Goal: Task Accomplishment & Management: Manage account settings

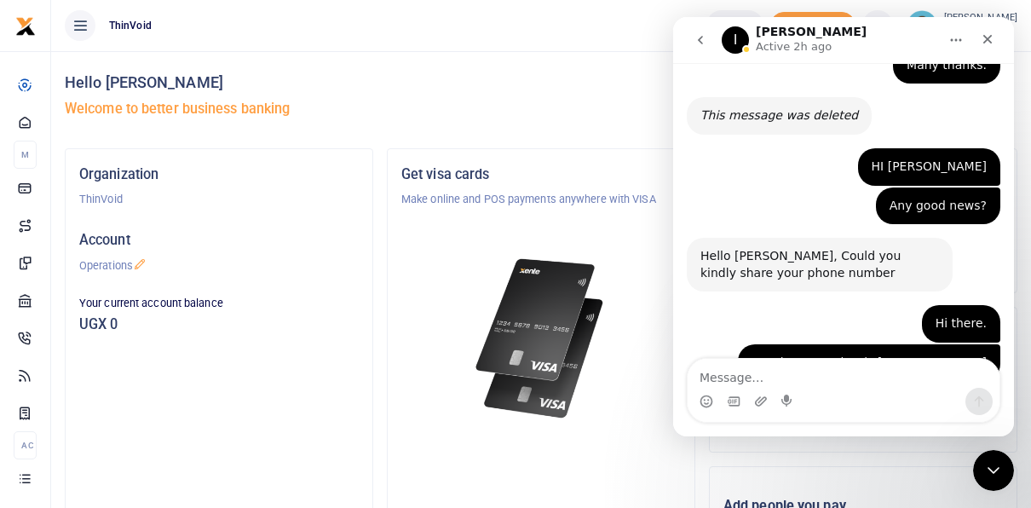
scroll to position [3468, 0]
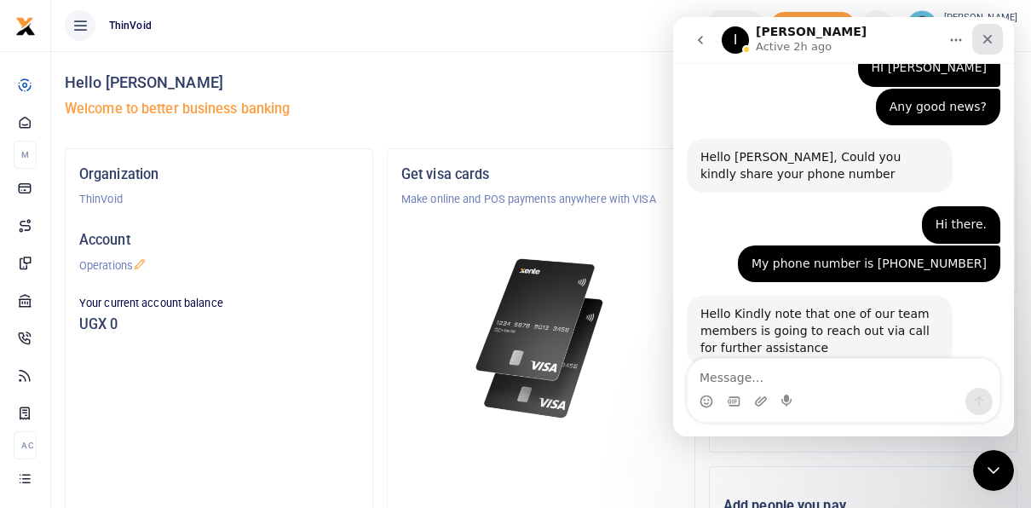
click at [988, 41] on icon "Close" at bounding box center [988, 39] width 14 height 14
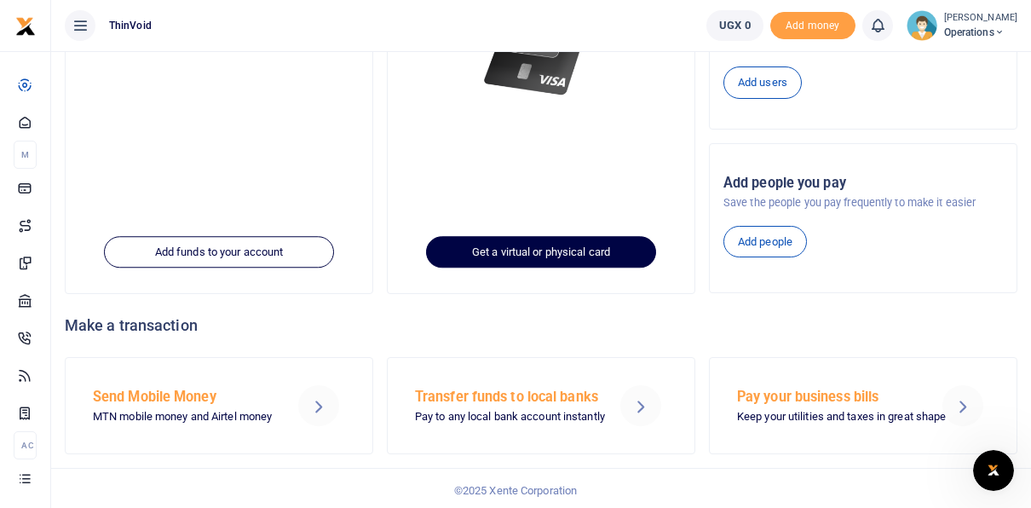
scroll to position [0, 0]
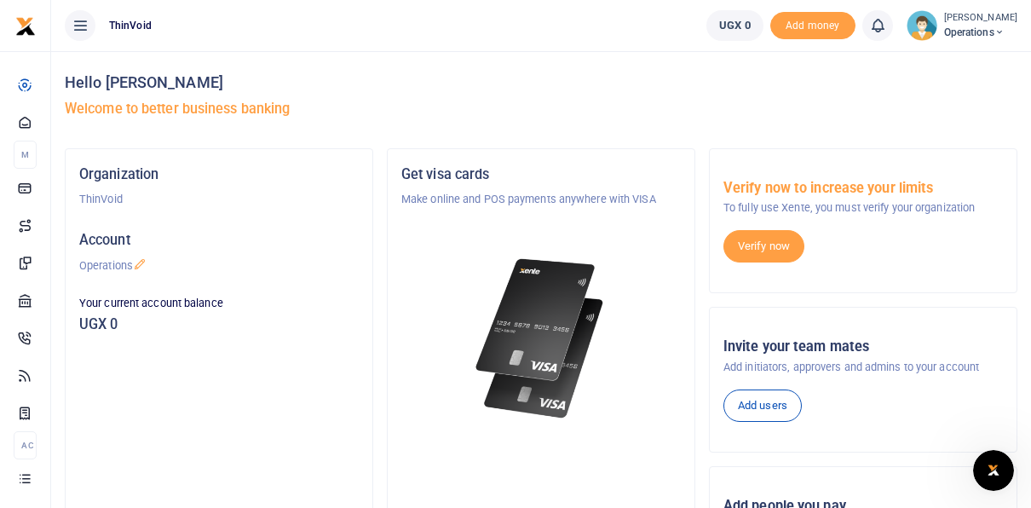
click at [971, 26] on span "Operations" at bounding box center [980, 32] width 73 height 15
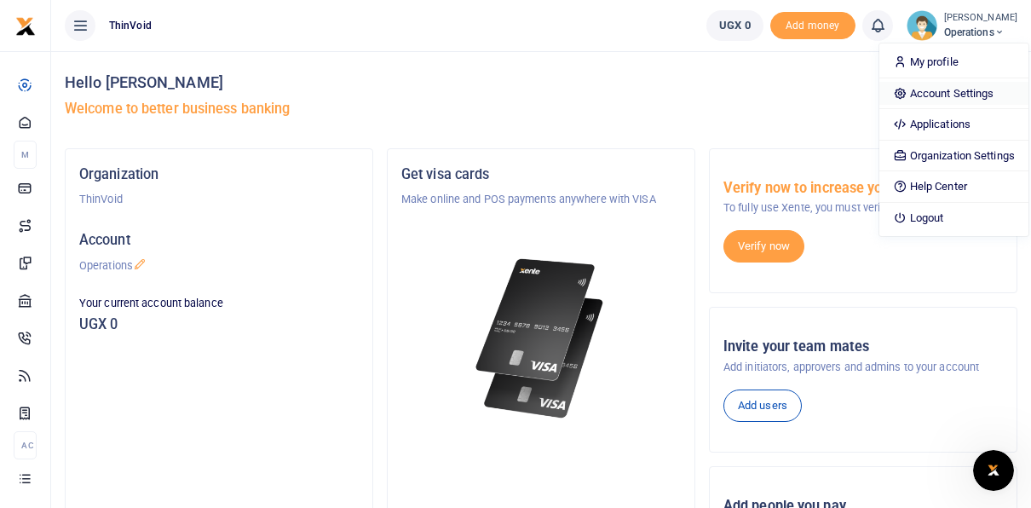
click at [929, 94] on link "Account Settings" at bounding box center [954, 94] width 149 height 24
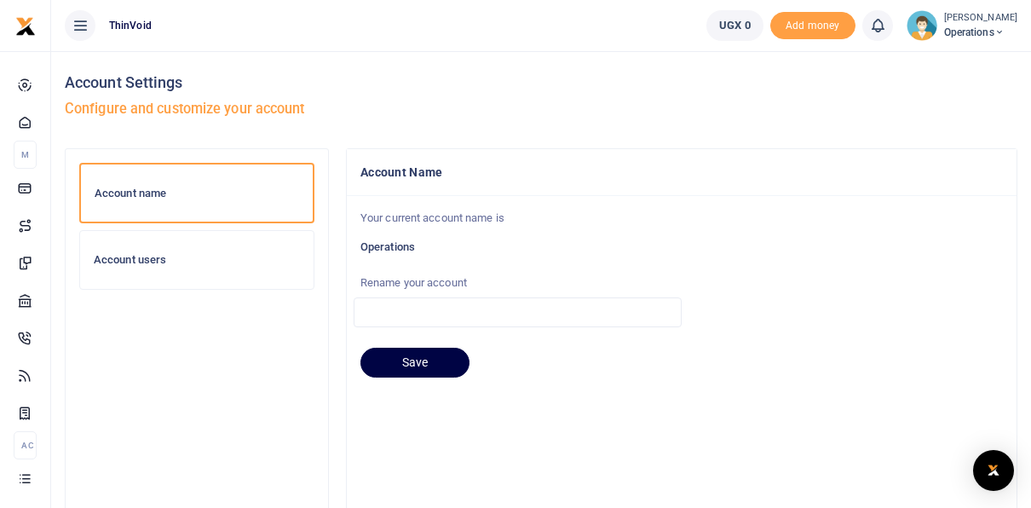
click at [944, 27] on span "Operations" at bounding box center [980, 32] width 73 height 15
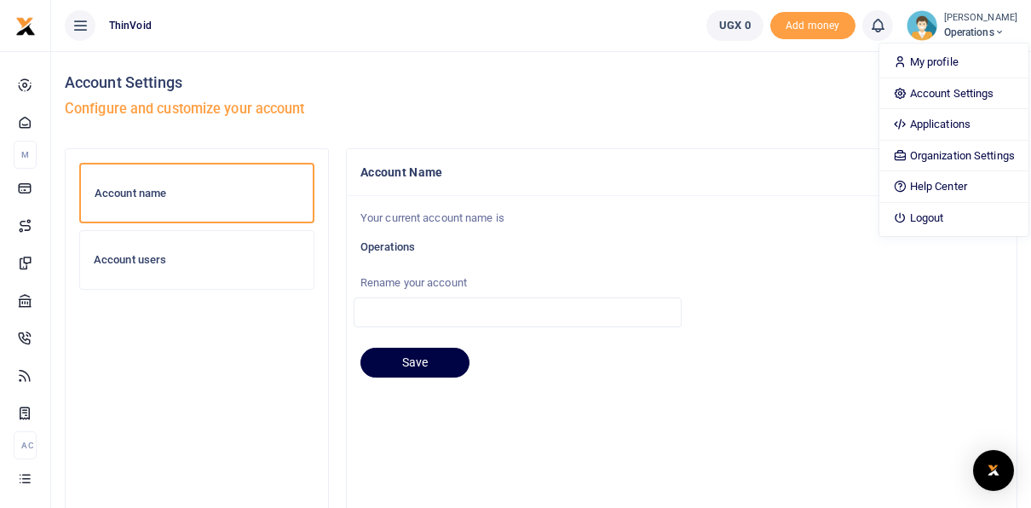
click at [189, 254] on h6 "Account users" at bounding box center [197, 260] width 206 height 14
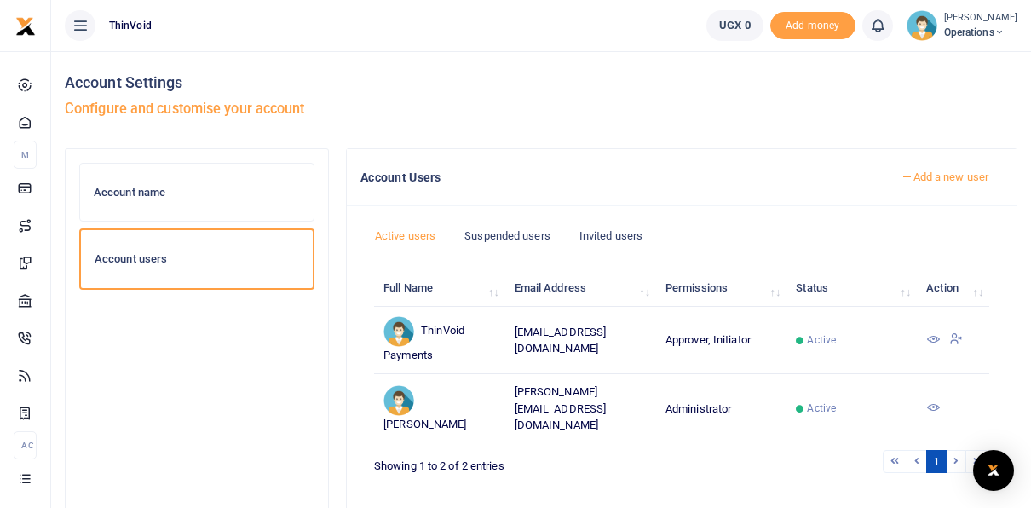
click at [936, 334] on icon at bounding box center [934, 339] width 14 height 14
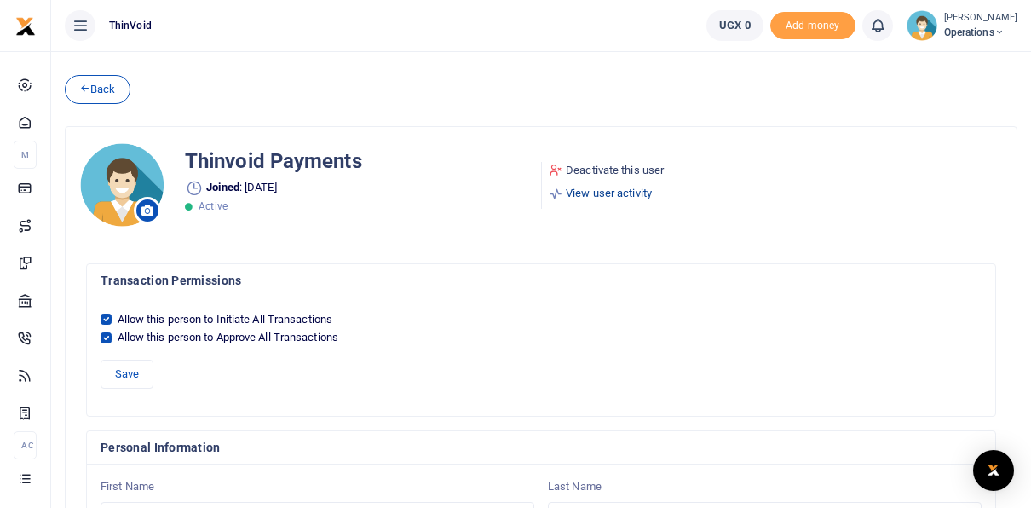
click at [598, 194] on link "View user activity" at bounding box center [606, 193] width 115 height 17
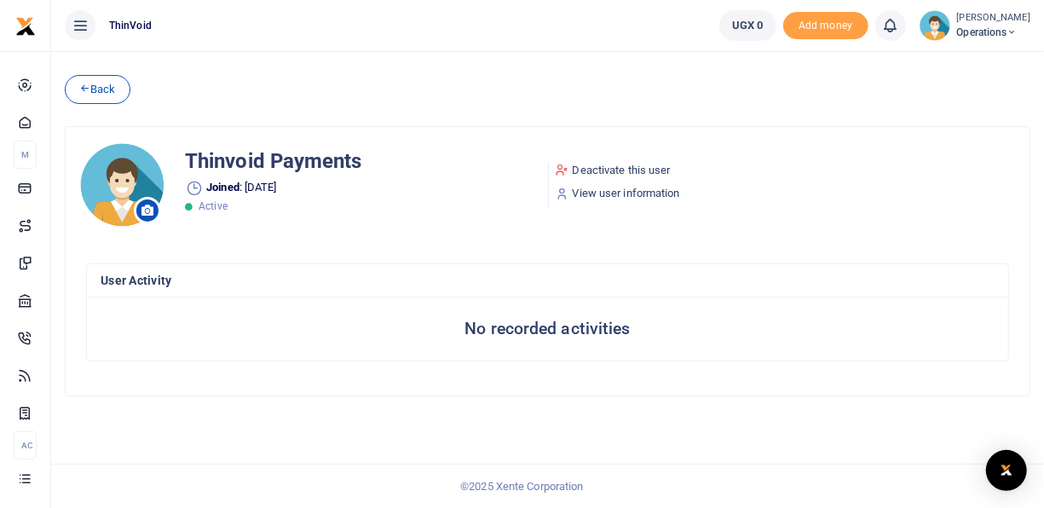
click at [974, 33] on span "Operations" at bounding box center [993, 32] width 73 height 15
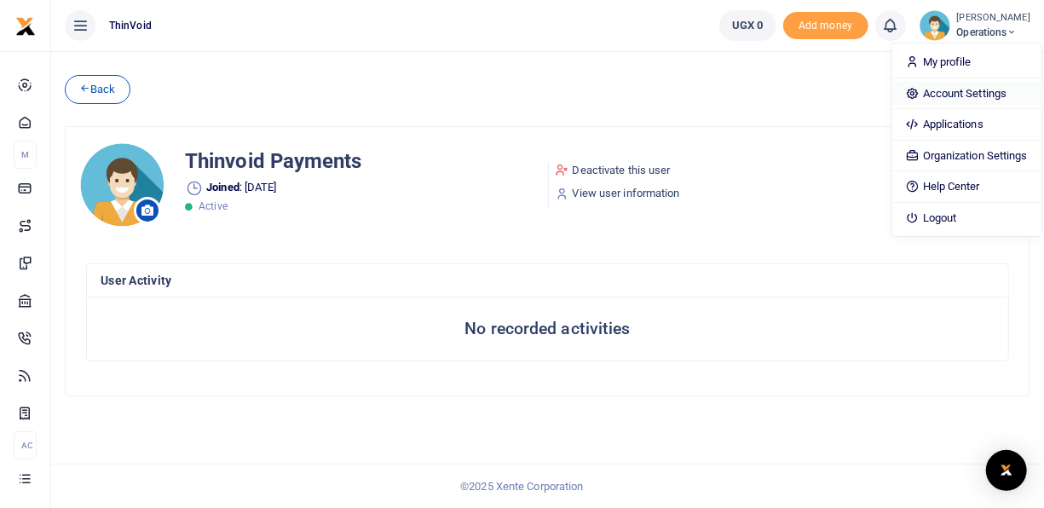
click at [944, 87] on link "Account Settings" at bounding box center [966, 94] width 149 height 24
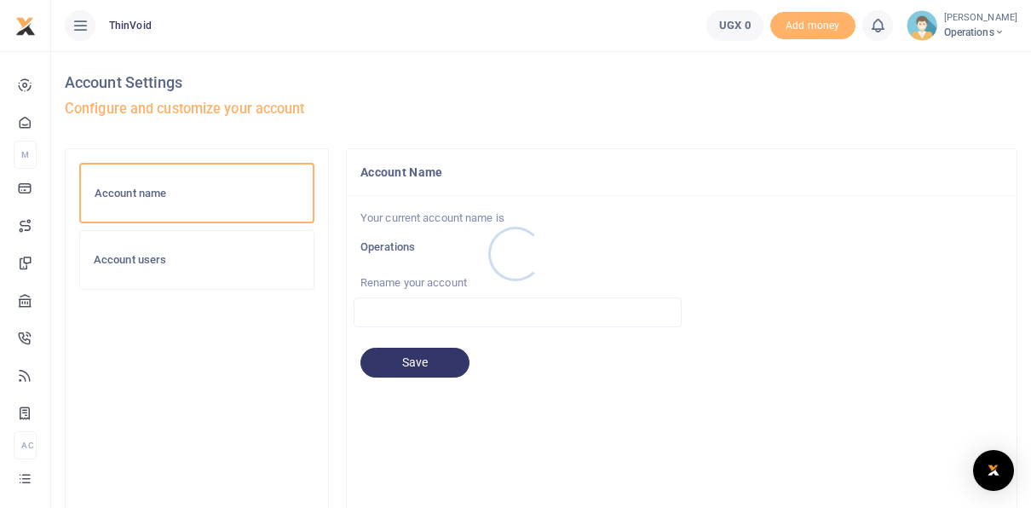
click at [193, 261] on div at bounding box center [515, 254] width 1031 height 508
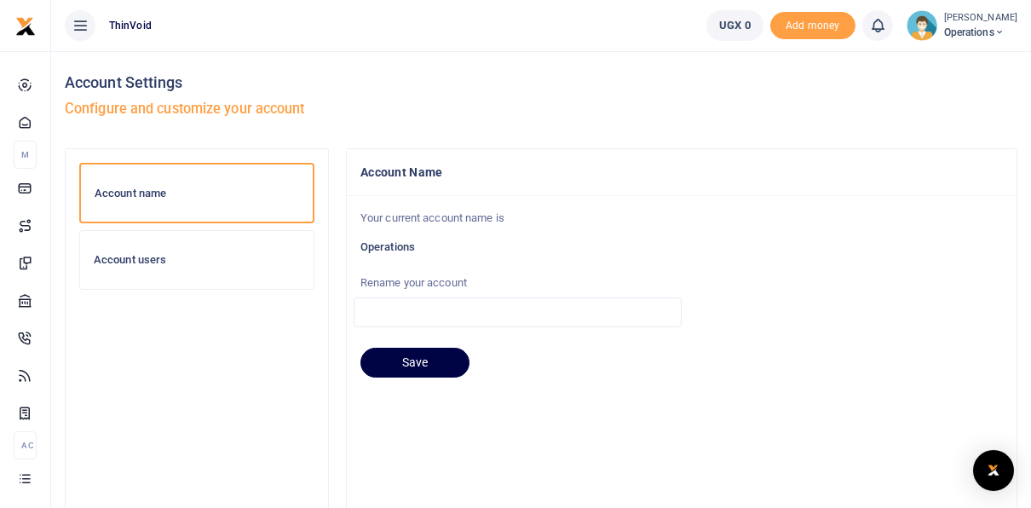
click at [144, 256] on h6 "Account users" at bounding box center [197, 260] width 206 height 14
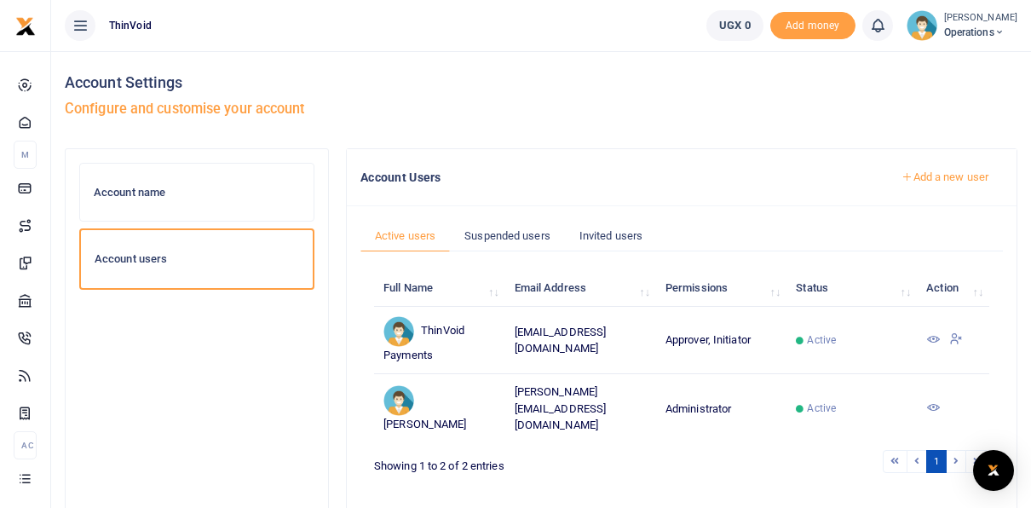
click at [954, 25] on span "Operations" at bounding box center [980, 32] width 73 height 15
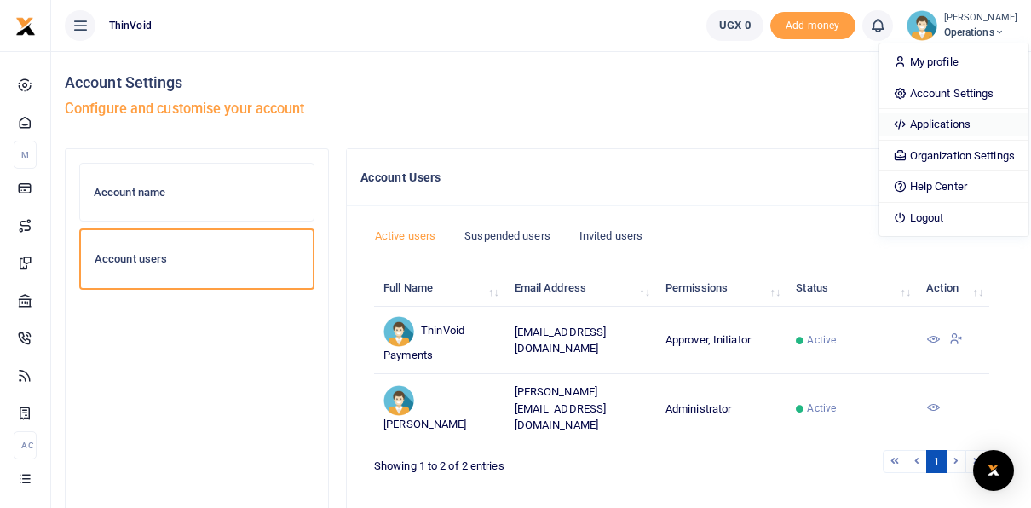
click at [909, 121] on link "Applications" at bounding box center [954, 125] width 149 height 24
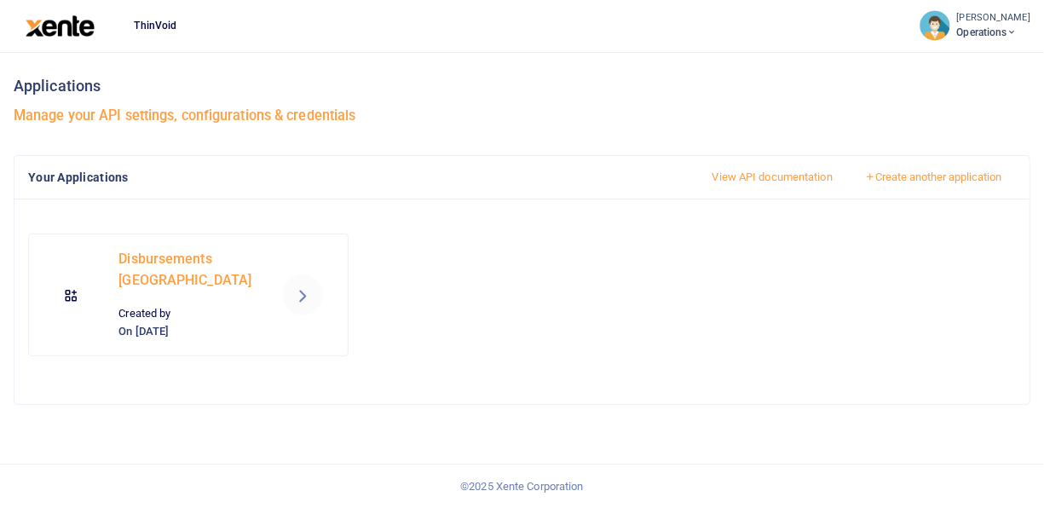
click at [289, 292] on link at bounding box center [302, 294] width 41 height 41
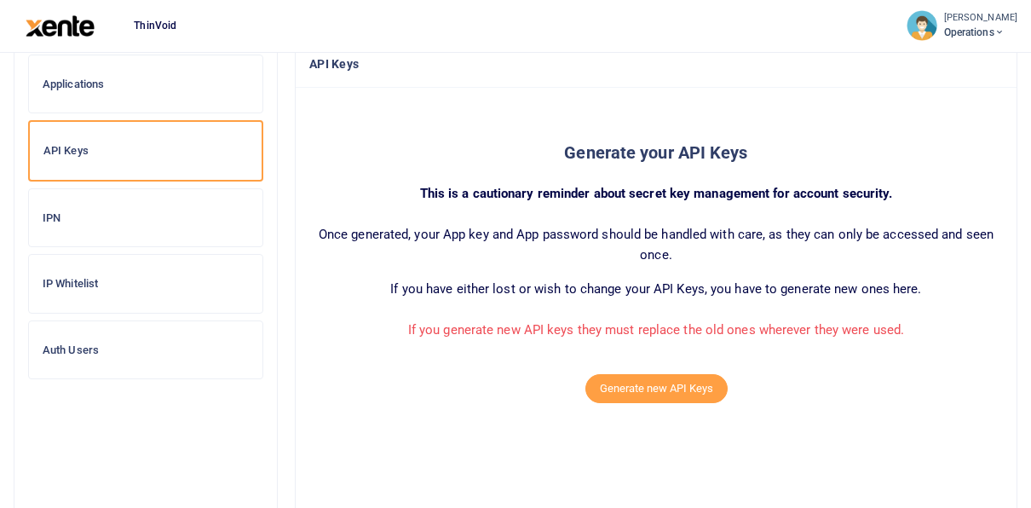
scroll to position [109, 0]
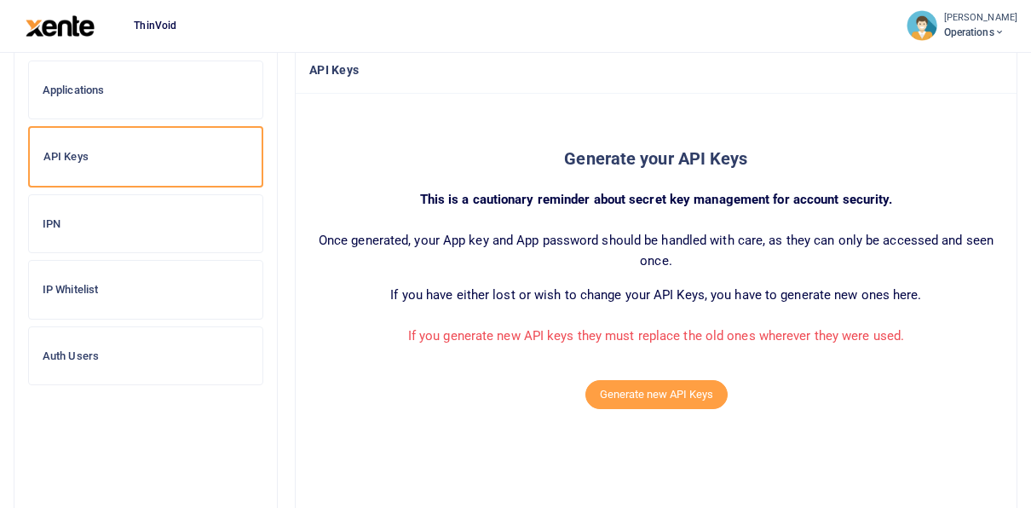
click at [94, 353] on h6 "Auth Users" at bounding box center [146, 356] width 206 height 14
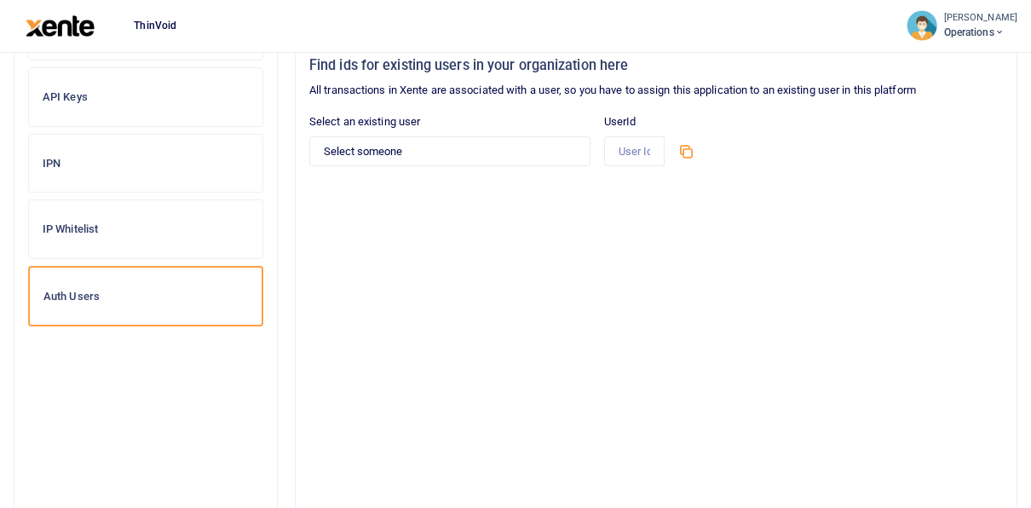
scroll to position [169, 0]
click at [957, 31] on span "Operations" at bounding box center [980, 32] width 73 height 15
click at [528, 194] on div "Find ids for existing users in your organization here All transactions in Xente…" at bounding box center [656, 296] width 721 height 524
click at [429, 155] on select "Select someone ThinVoid Payments - [EMAIL_ADDRESS][DOMAIN_NAME]" at bounding box center [449, 150] width 281 height 29
select select "13984"
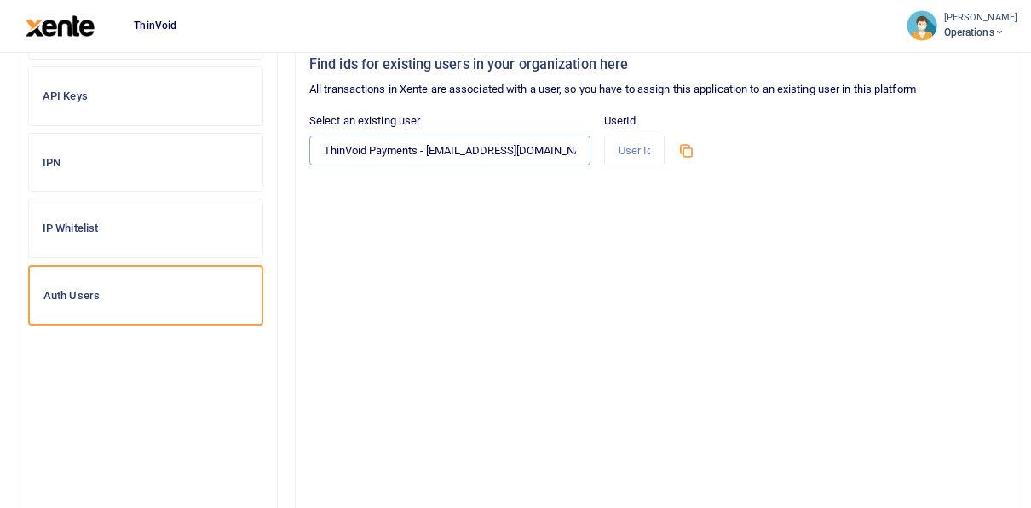
click at [309, 136] on select "Select someone ThinVoid Payments - [EMAIL_ADDRESS][DOMAIN_NAME]" at bounding box center [449, 150] width 281 height 29
type input "13984"
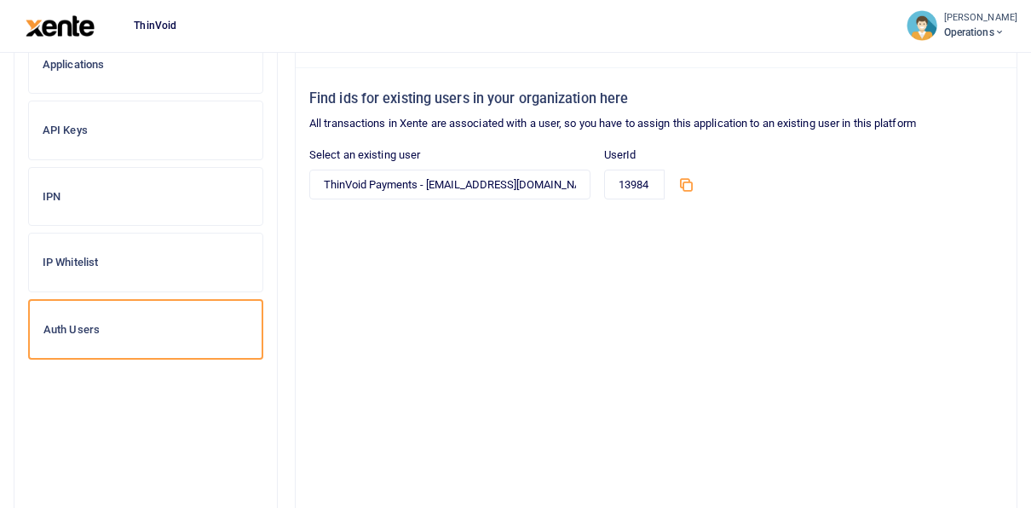
click at [688, 184] on icon at bounding box center [686, 184] width 17 height 17
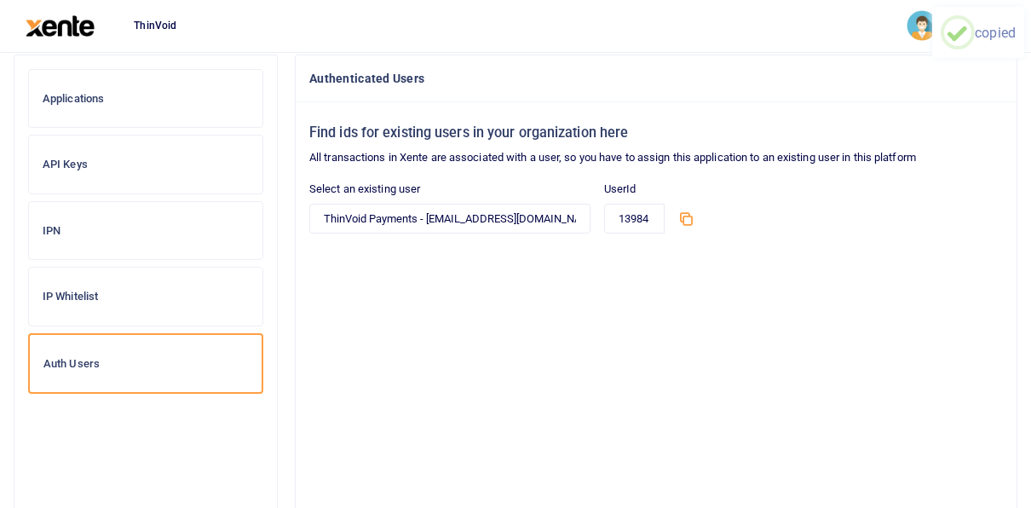
scroll to position [96, 0]
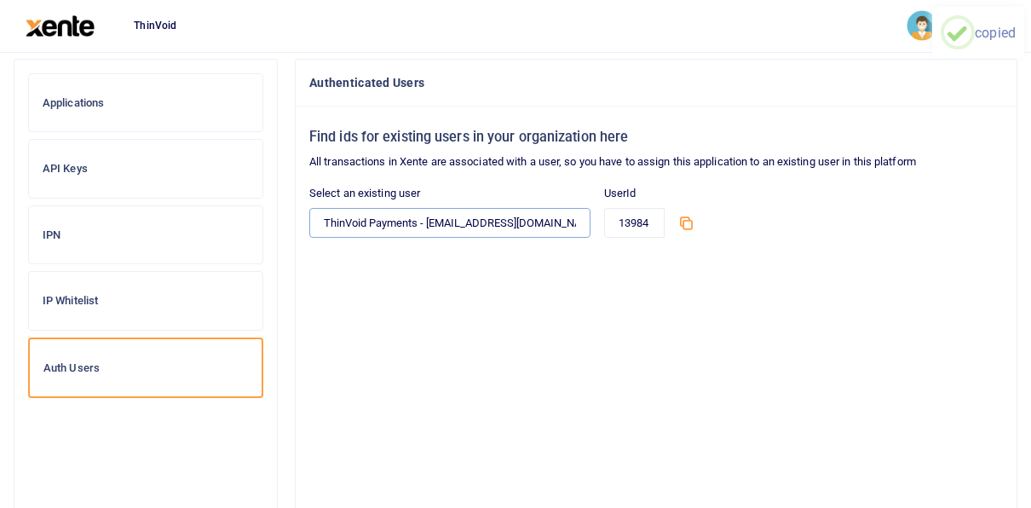
click at [447, 230] on select "Select someone ThinVoid Payments - [EMAIL_ADDRESS][DOMAIN_NAME]" at bounding box center [449, 222] width 281 height 29
click at [447, 230] on select "Select someone ThinVoid Payments - payments@thinvoid.com" at bounding box center [449, 222] width 281 height 29
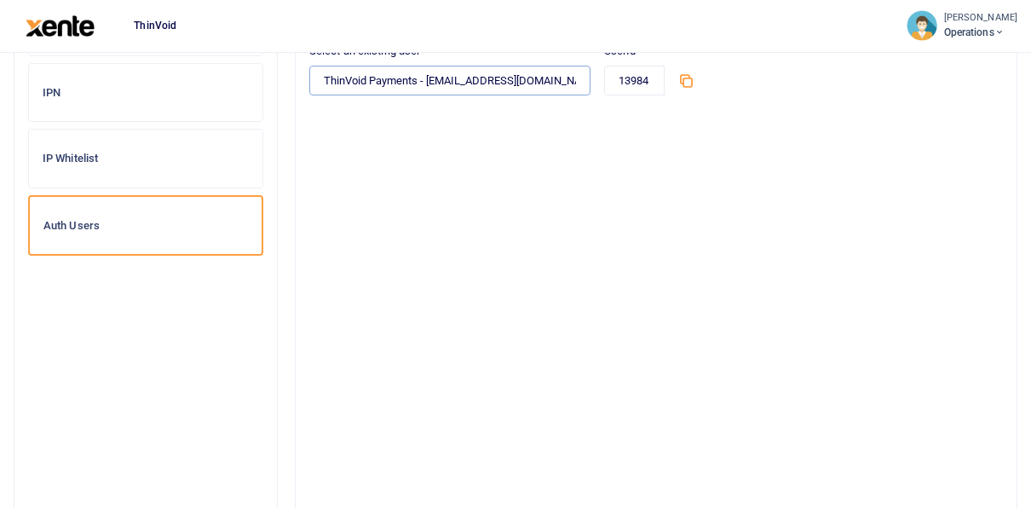
scroll to position [199, 0]
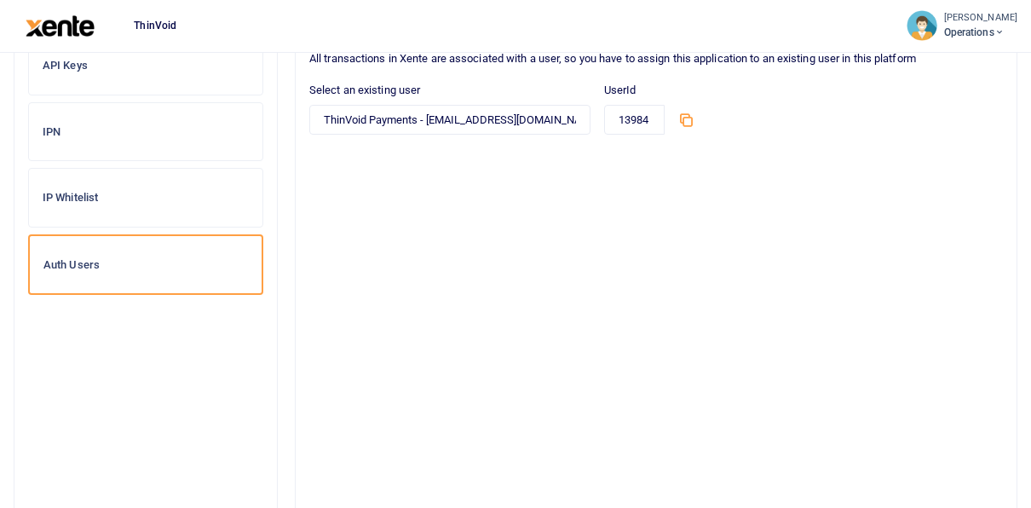
click at [75, 191] on h6 "IP Whitelist" at bounding box center [146, 198] width 206 height 14
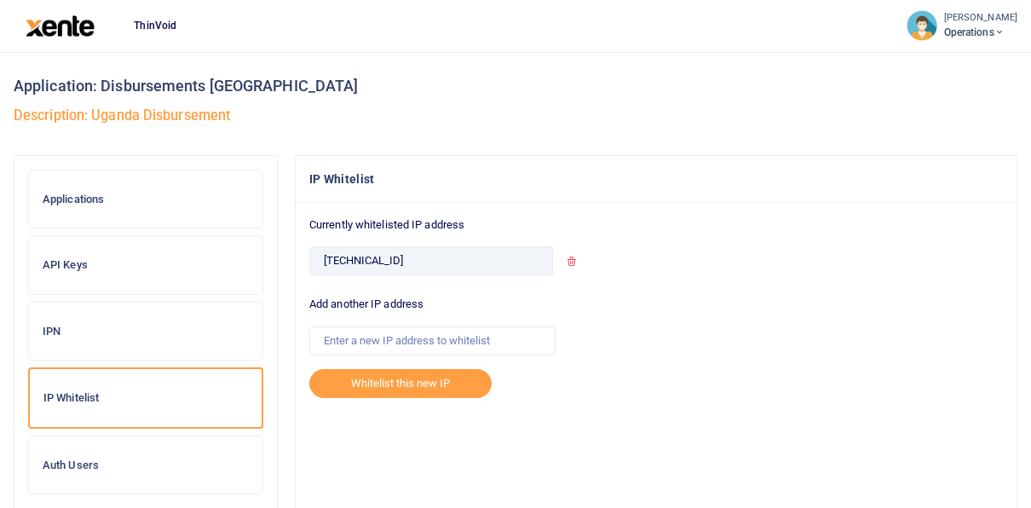
click at [56, 331] on h6 "IPN" at bounding box center [146, 332] width 206 height 14
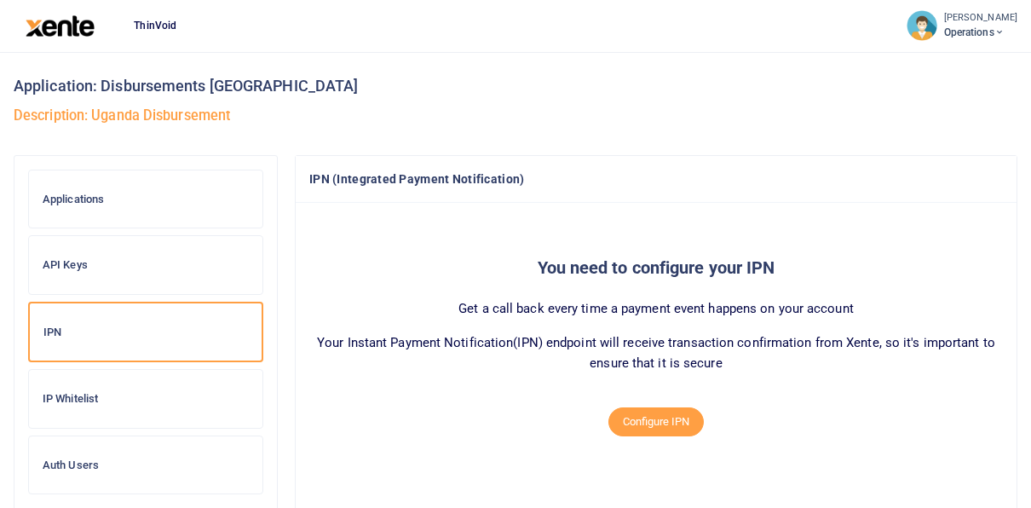
click at [79, 251] on div "API Keys" at bounding box center [146, 265] width 234 height 58
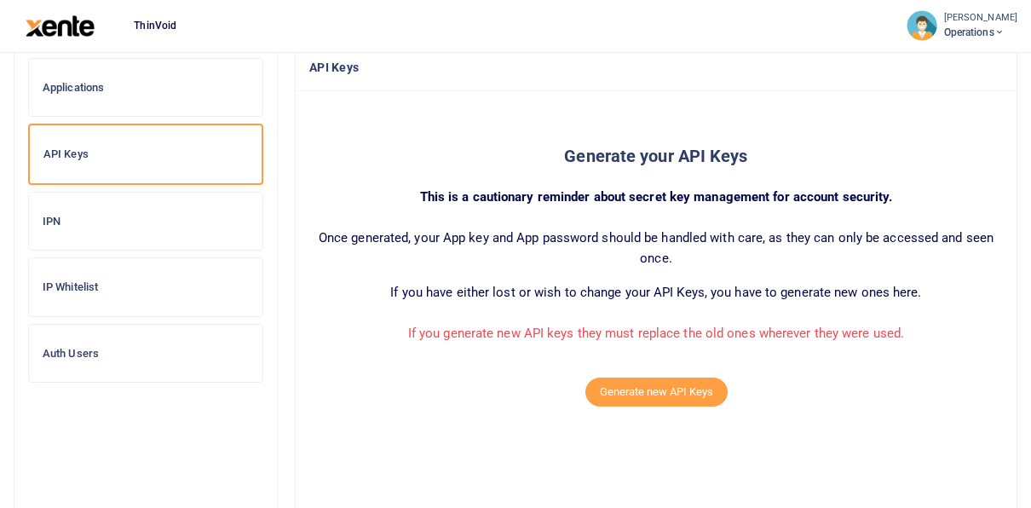
scroll to position [113, 0]
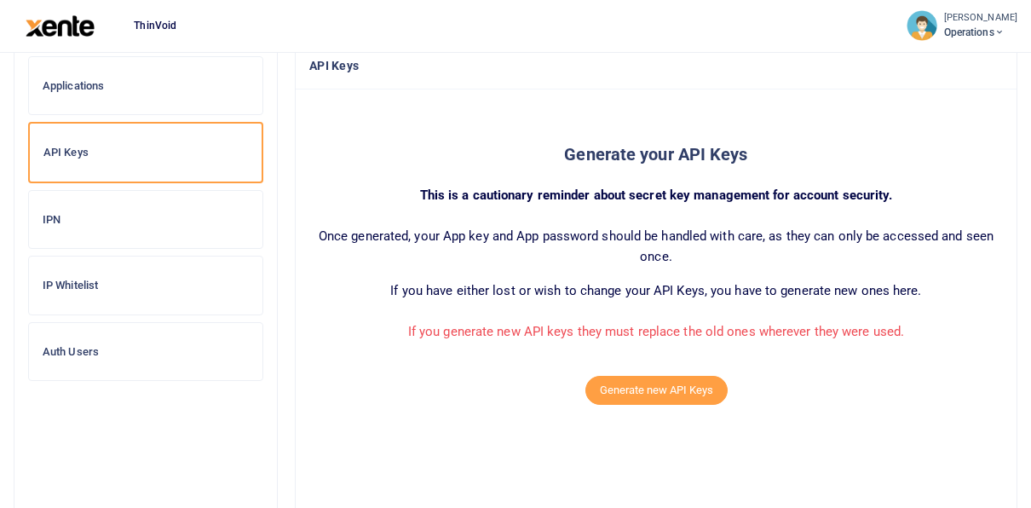
click at [78, 93] on div "Applications" at bounding box center [146, 86] width 234 height 58
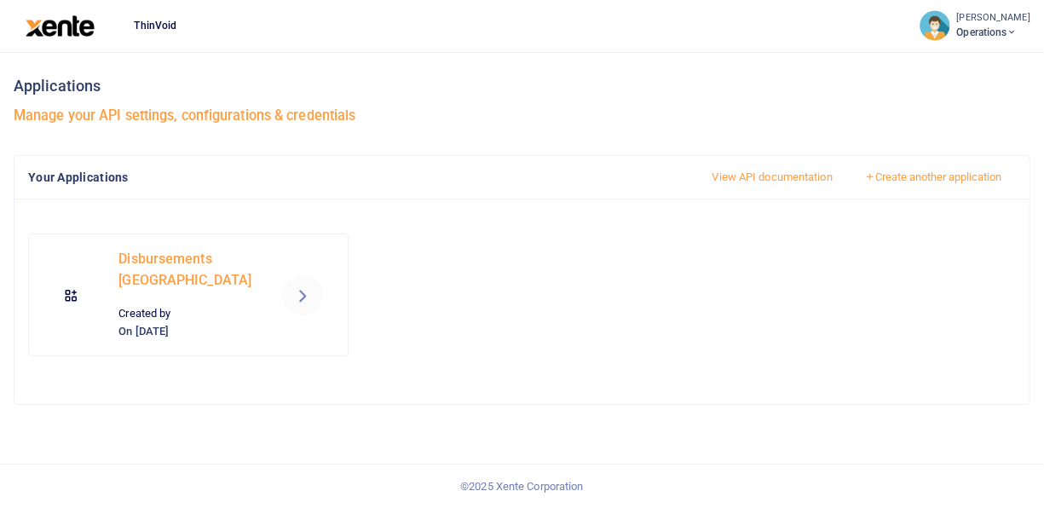
click at [177, 286] on p "Disbursements [GEOGRAPHIC_DATA]" at bounding box center [187, 269] width 139 height 43
click at [304, 294] on icon at bounding box center [302, 295] width 20 height 20
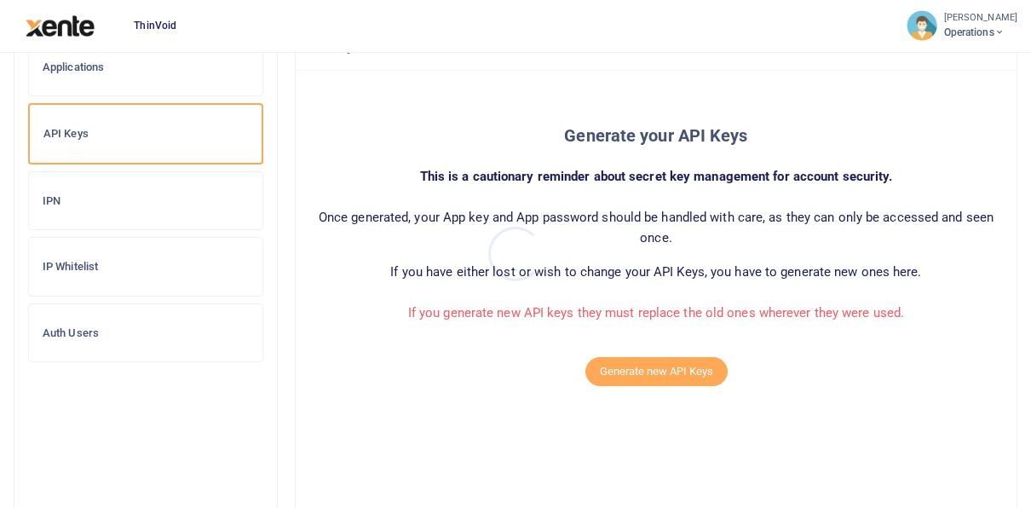
scroll to position [135, 0]
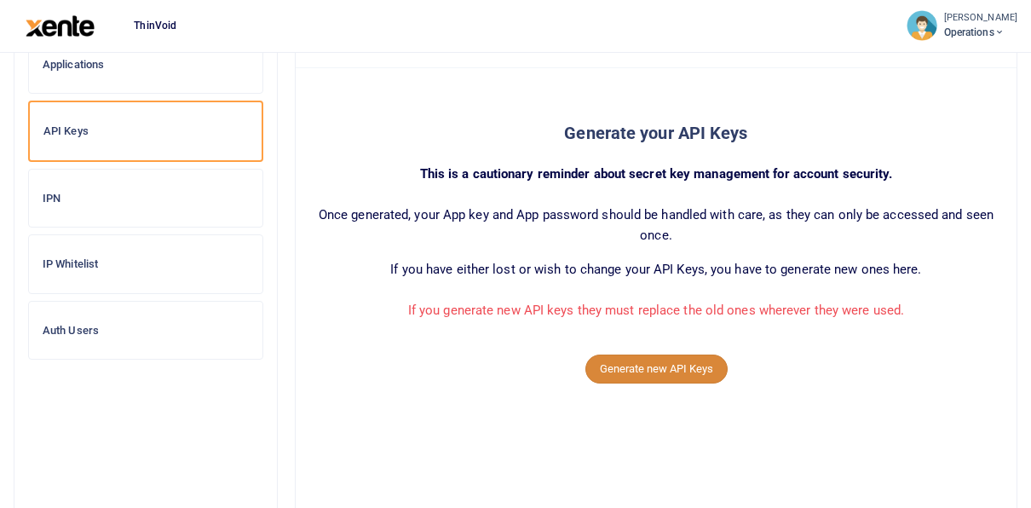
click at [673, 359] on button "Generate new API Keys" at bounding box center [657, 369] width 142 height 29
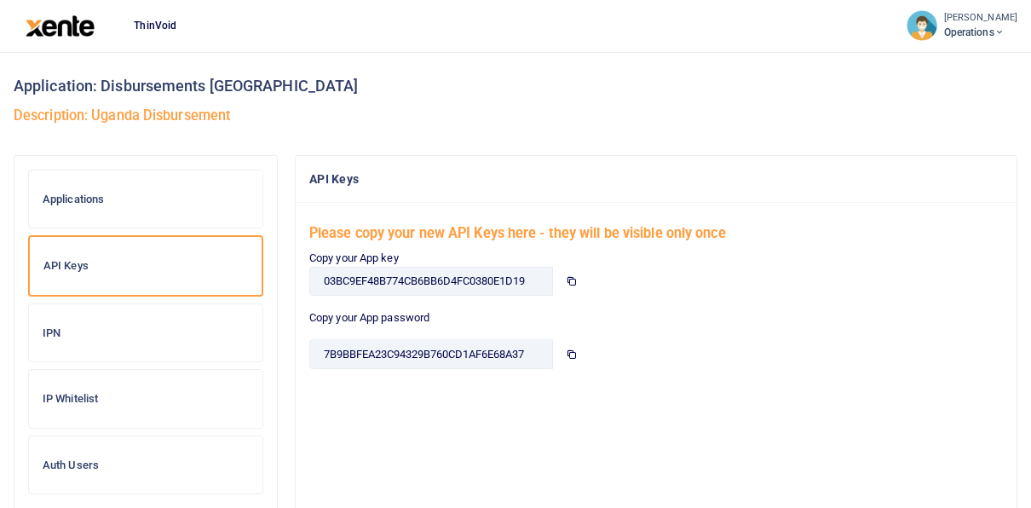
click at [570, 277] on icon at bounding box center [571, 280] width 11 height 11
click at [573, 346] on span at bounding box center [571, 353] width 38 height 29
click at [71, 392] on h6 "IP Whitelist" at bounding box center [146, 399] width 206 height 14
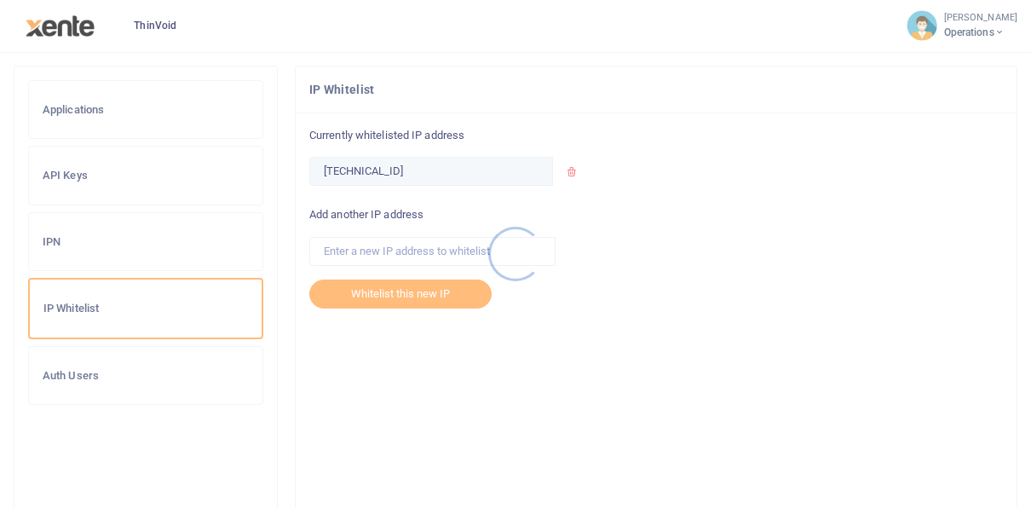
scroll to position [107, 0]
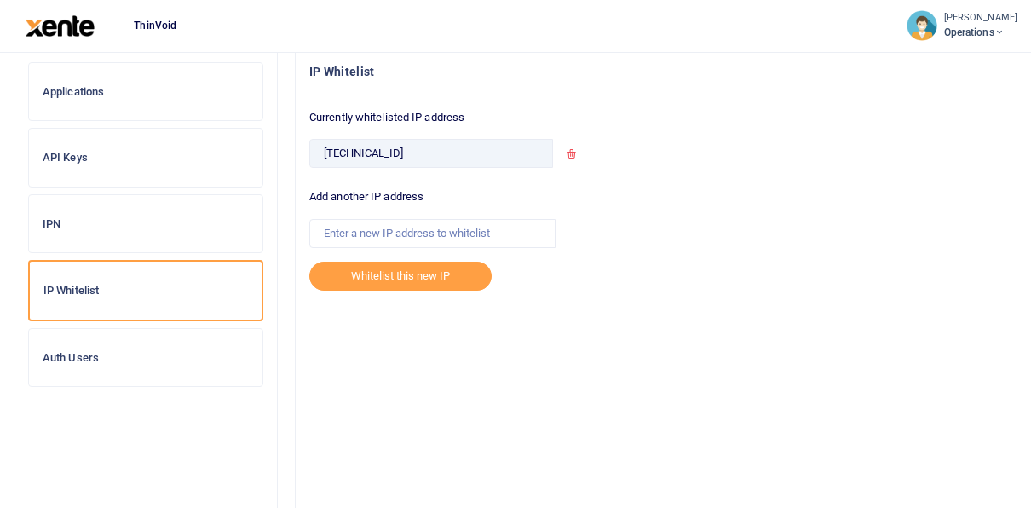
click at [69, 355] on h6 "Auth Users" at bounding box center [146, 358] width 206 height 14
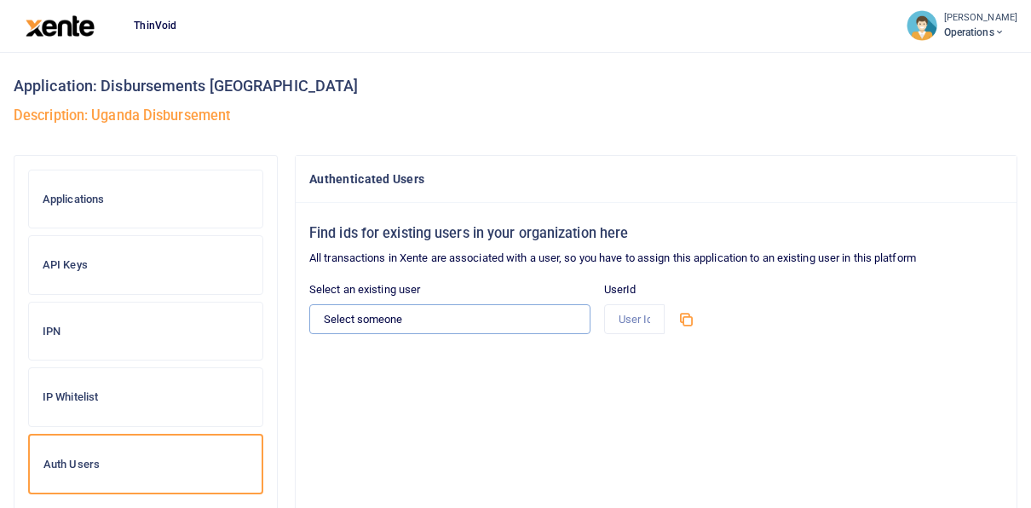
click at [420, 317] on select "Select someone ThinVoid Payments - [EMAIL_ADDRESS][DOMAIN_NAME]" at bounding box center [449, 318] width 281 height 29
select select "13984"
click at [309, 304] on select "Select someone ThinVoid Payments - [EMAIL_ADDRESS][DOMAIN_NAME]" at bounding box center [449, 318] width 281 height 29
type input "13984"
click at [962, 15] on small "[PERSON_NAME]" at bounding box center [980, 18] width 73 height 14
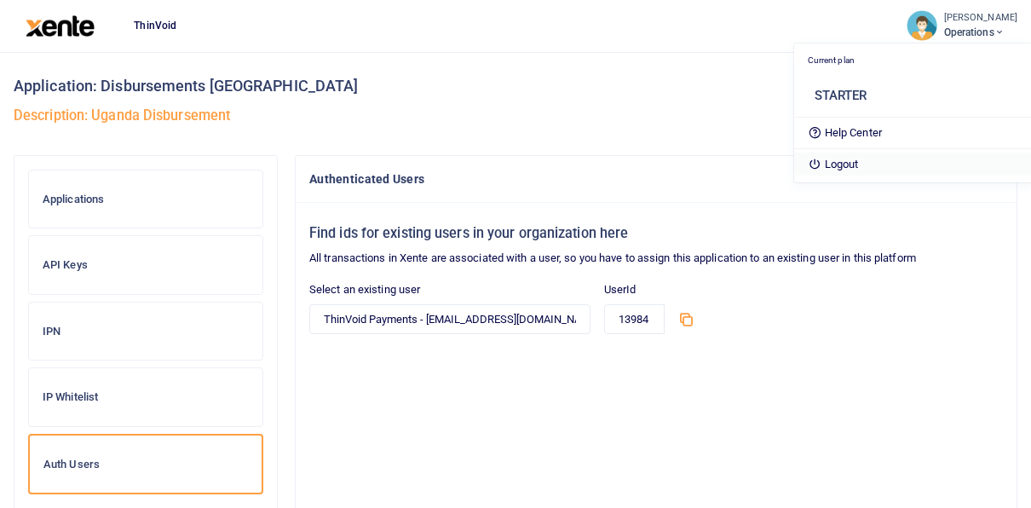
click at [826, 169] on link "Logout" at bounding box center [914, 165] width 240 height 24
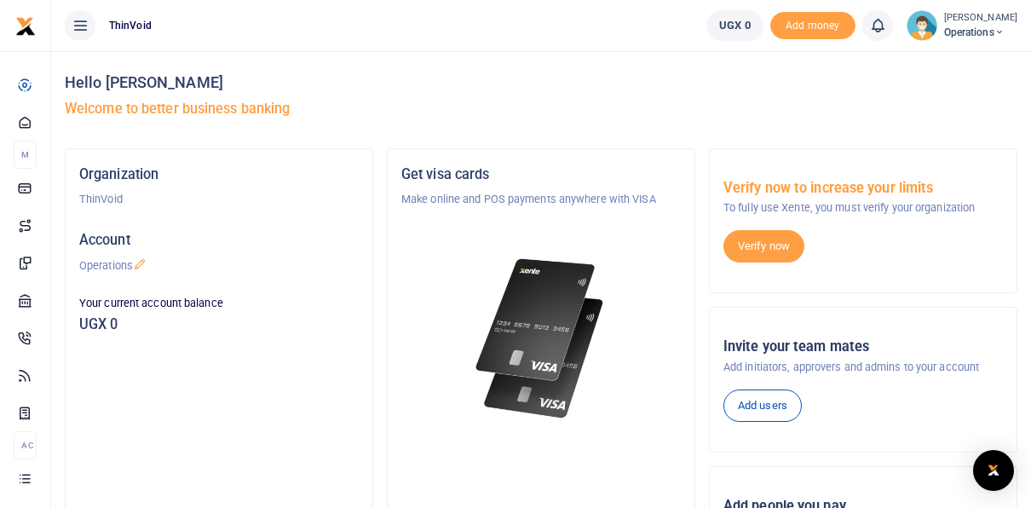
click at [949, 33] on span "Operations" at bounding box center [980, 32] width 73 height 15
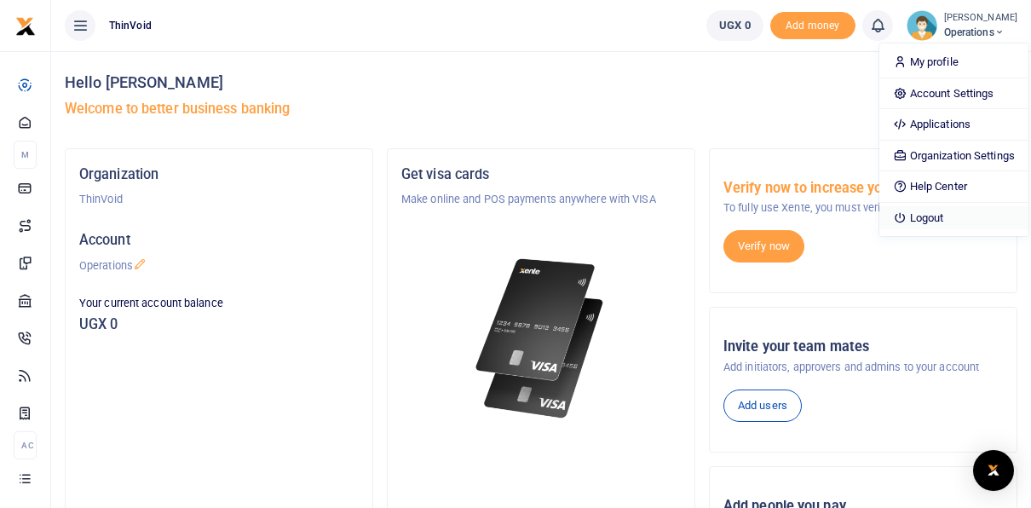
click at [911, 222] on link "Logout" at bounding box center [954, 218] width 149 height 24
